Goal: Information Seeking & Learning: Learn about a topic

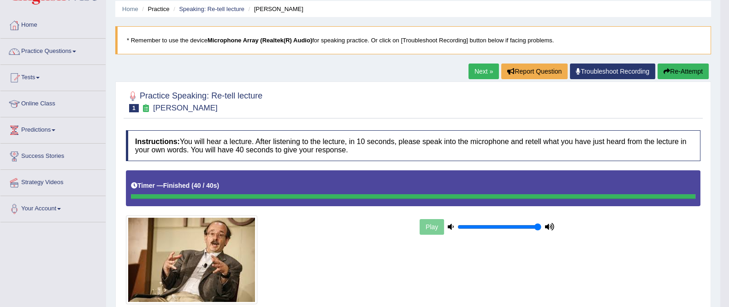
type input "1"
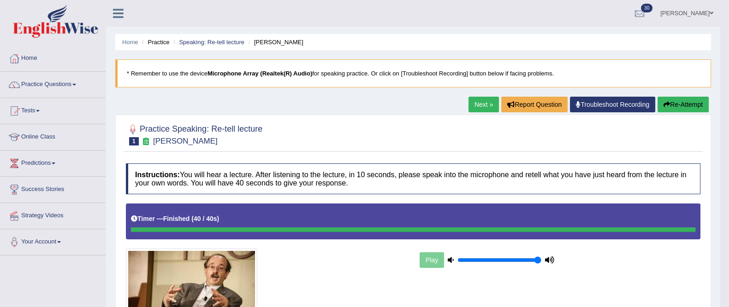
click at [490, 101] on link "Next »" at bounding box center [483, 105] width 30 height 16
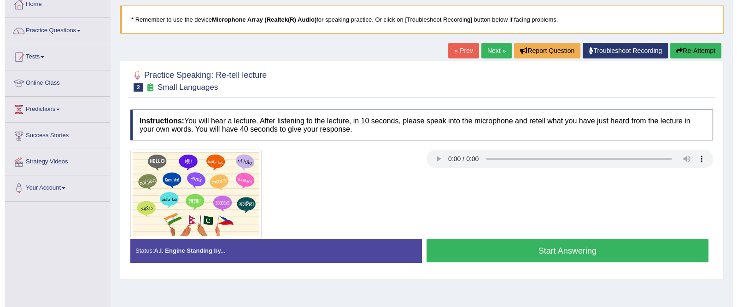
scroll to position [89, 0]
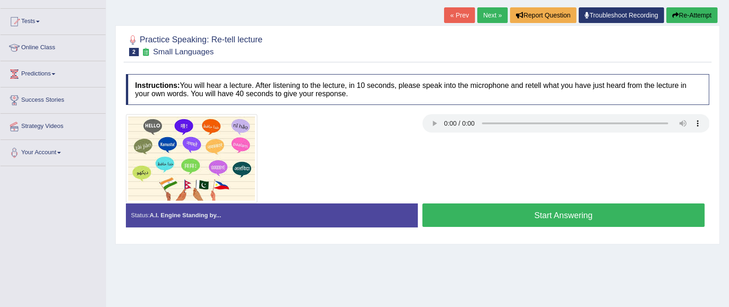
click at [569, 216] on button "Start Answering" at bounding box center [563, 216] width 283 height 24
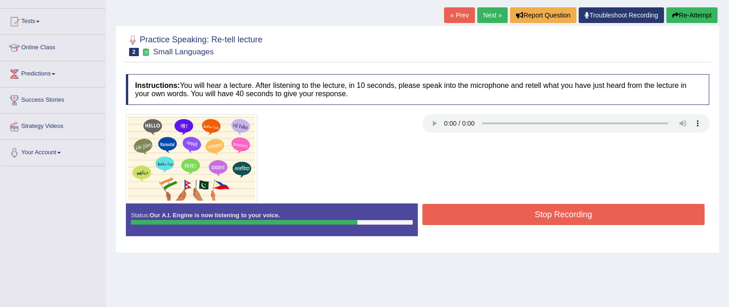
click at [580, 211] on button "Stop Recording" at bounding box center [563, 214] width 283 height 21
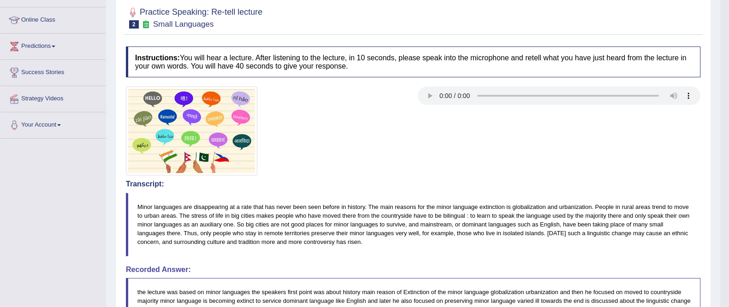
scroll to position [0, 0]
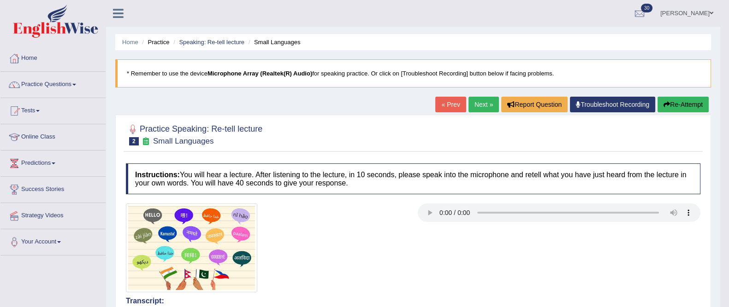
click at [470, 105] on link "Next »" at bounding box center [483, 105] width 30 height 16
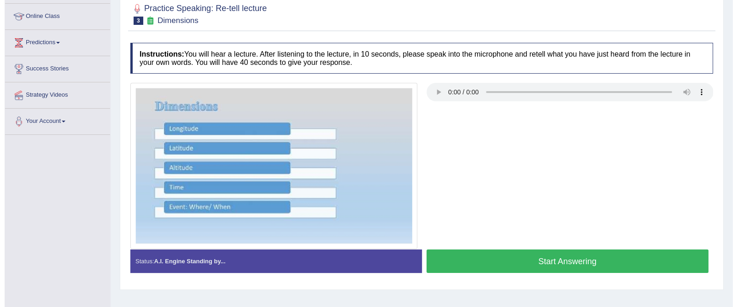
scroll to position [127, 0]
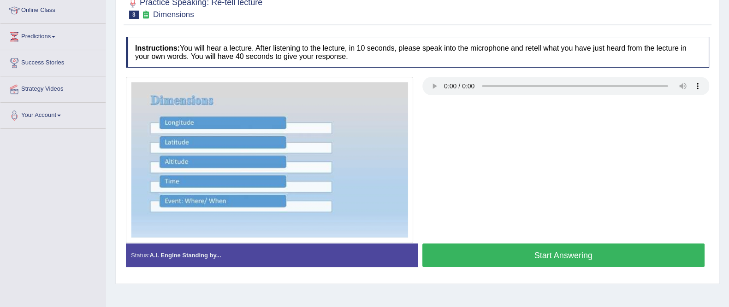
click at [593, 252] on button "Start Answering" at bounding box center [563, 256] width 283 height 24
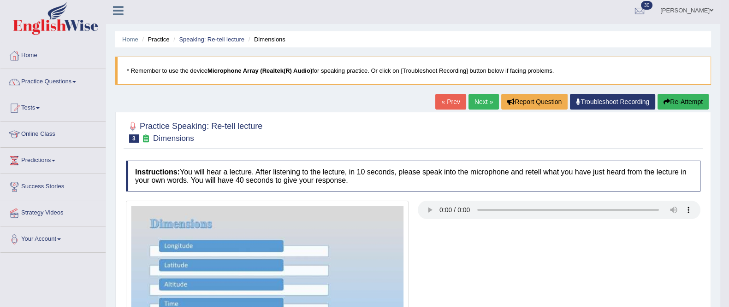
scroll to position [0, 0]
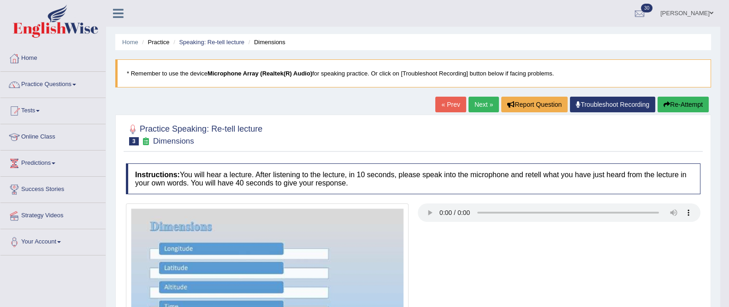
click at [475, 105] on link "Next »" at bounding box center [483, 105] width 30 height 16
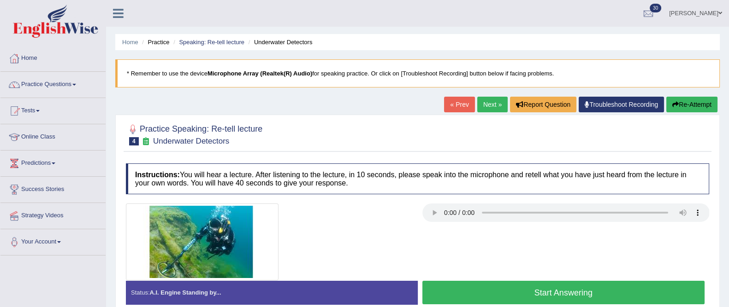
click at [446, 104] on link "« Prev" at bounding box center [459, 105] width 30 height 16
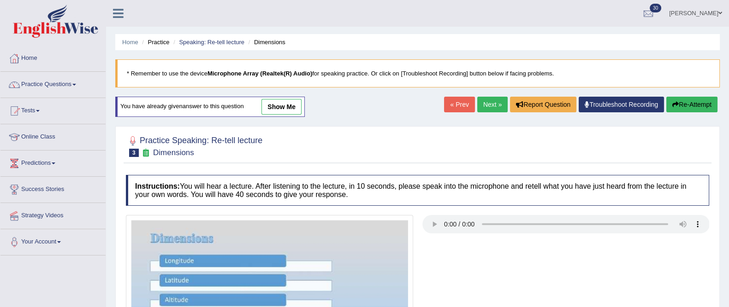
click at [486, 106] on link "Next »" at bounding box center [492, 105] width 30 height 16
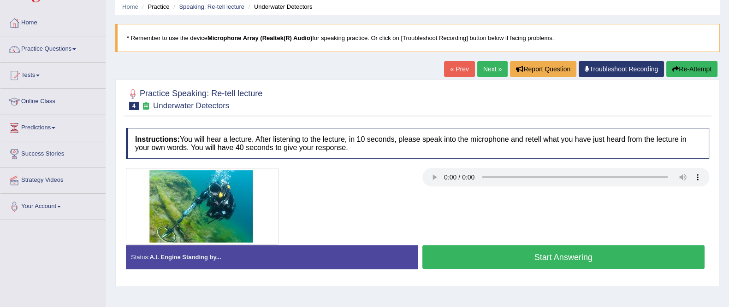
scroll to position [47, 0]
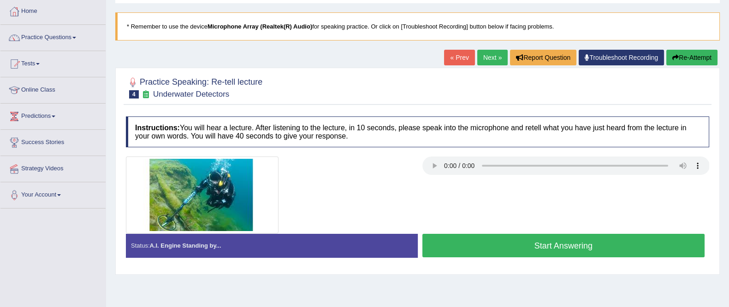
click at [581, 250] on button "Start Answering" at bounding box center [563, 246] width 283 height 24
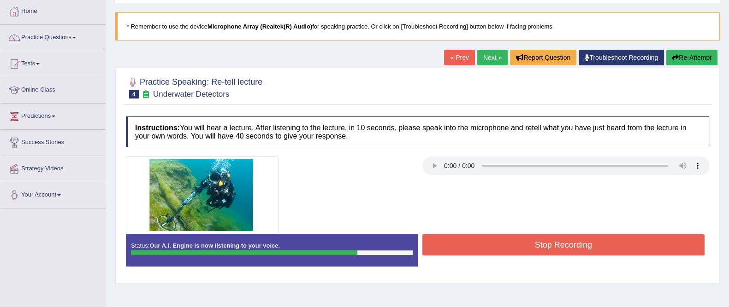
click at [595, 244] on button "Stop Recording" at bounding box center [563, 245] width 283 height 21
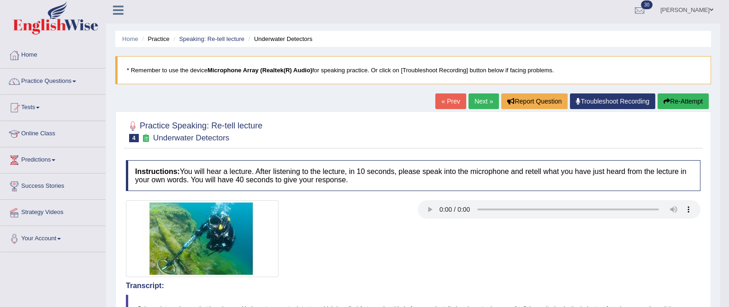
scroll to position [0, 0]
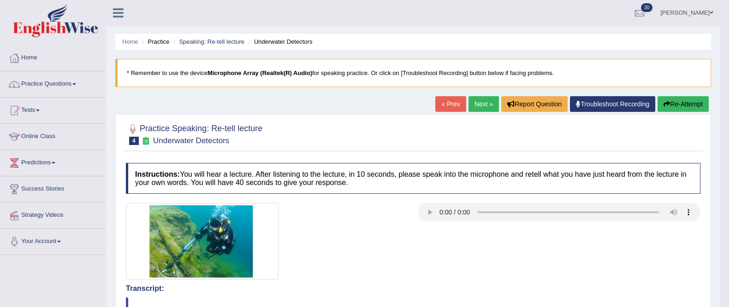
click at [472, 99] on link "Next »" at bounding box center [483, 104] width 30 height 16
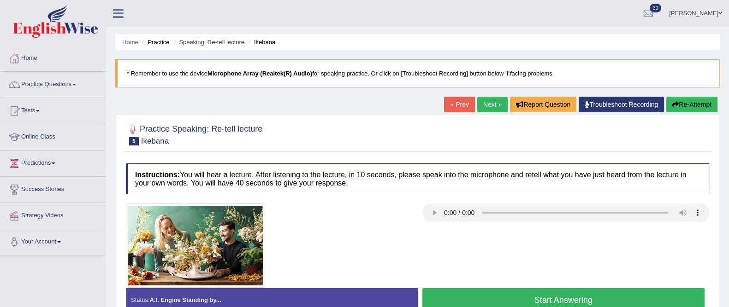
click at [573, 296] on button "Start Answering" at bounding box center [563, 300] width 283 height 24
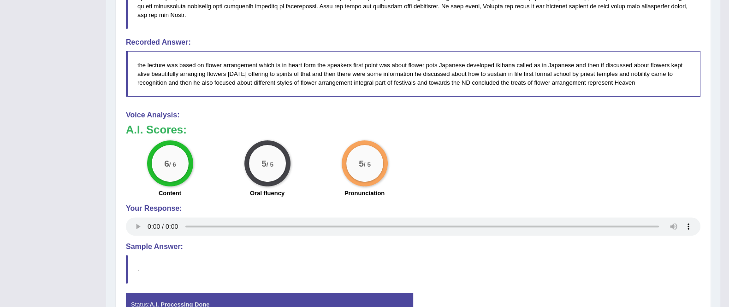
scroll to position [378, 0]
